Goal: Check status

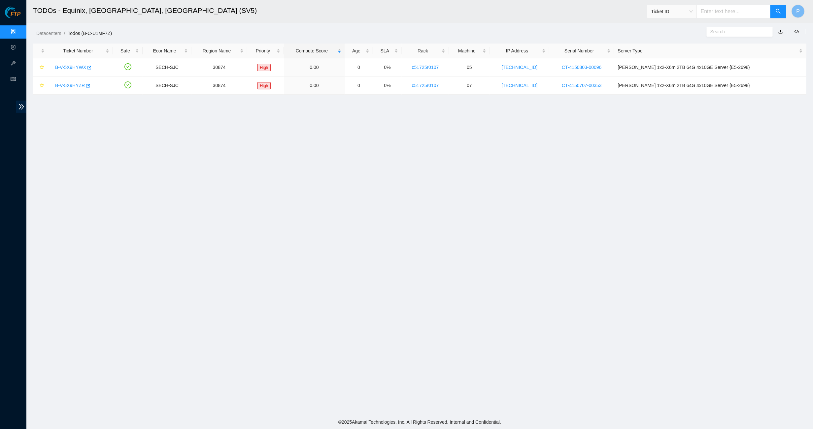
click at [725, 10] on input "text" at bounding box center [734, 11] width 74 height 13
paste input "B-V-5WCRNS0"
type input "B-V-5WCRNS0"
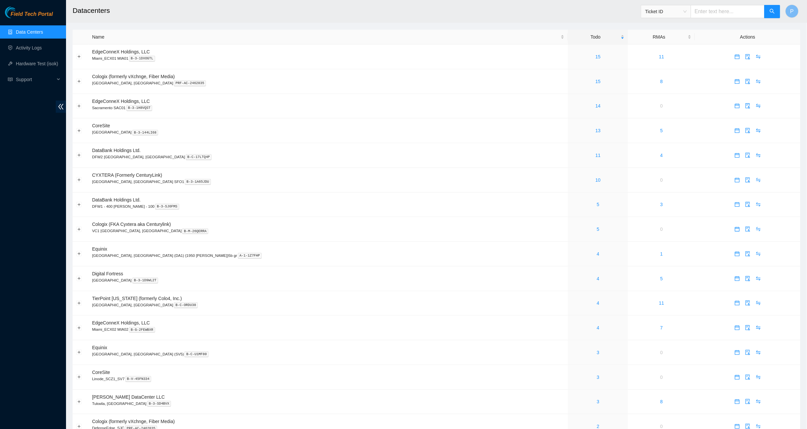
click at [705, 14] on input "text" at bounding box center [728, 11] width 74 height 13
paste input "B-V-5WCRNS0"
type input "B-V-5WCRNS0"
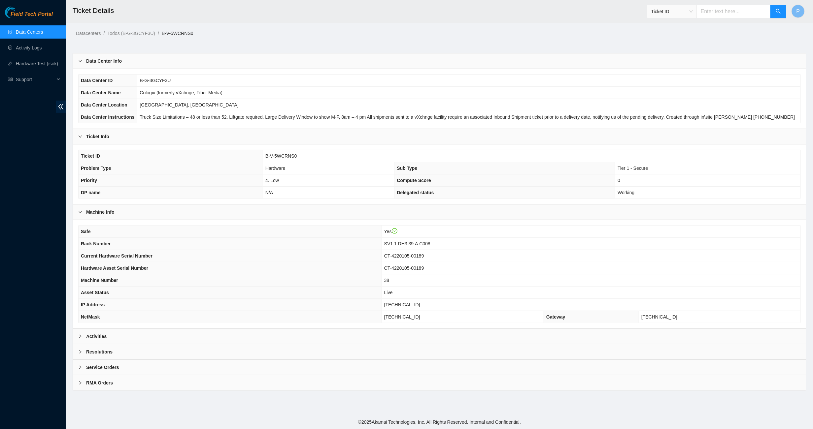
click at [362, 334] on div "Activities" at bounding box center [439, 336] width 733 height 15
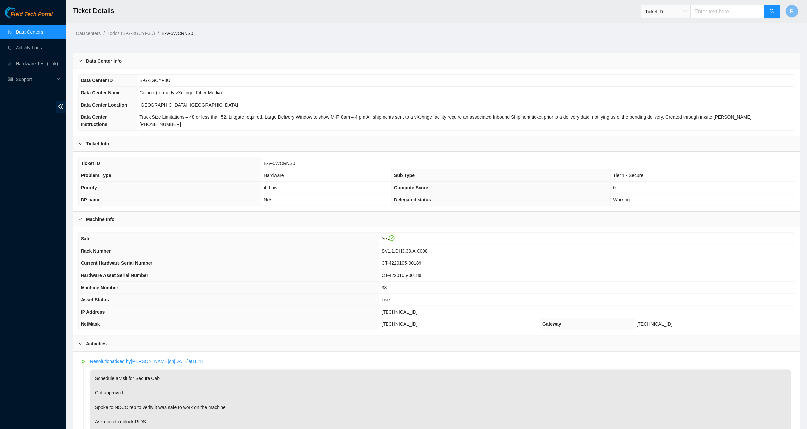
click at [38, 30] on link "Data Centers" at bounding box center [29, 31] width 27 height 5
